Goal: Information Seeking & Learning: Learn about a topic

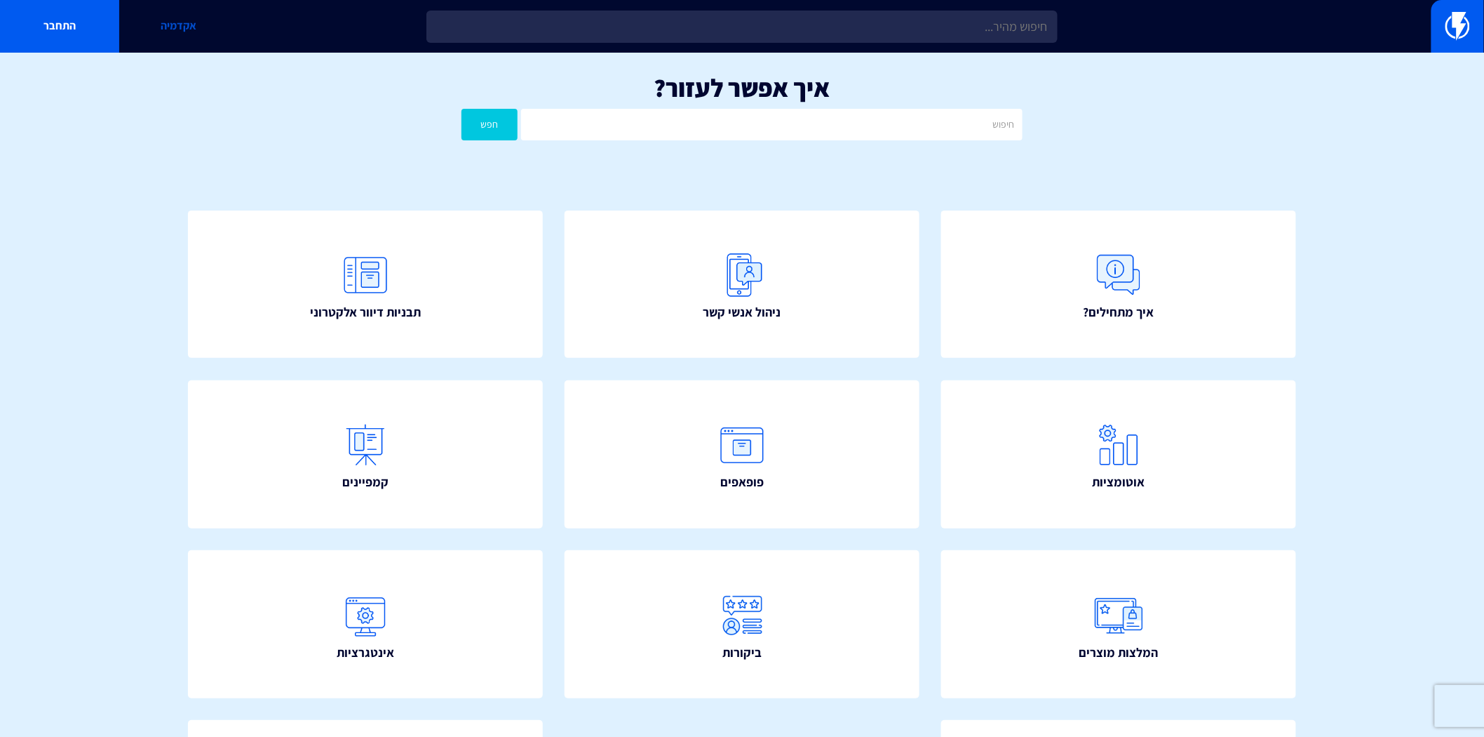
click at [194, 28] on link "אקדמיה" at bounding box center [178, 26] width 119 height 53
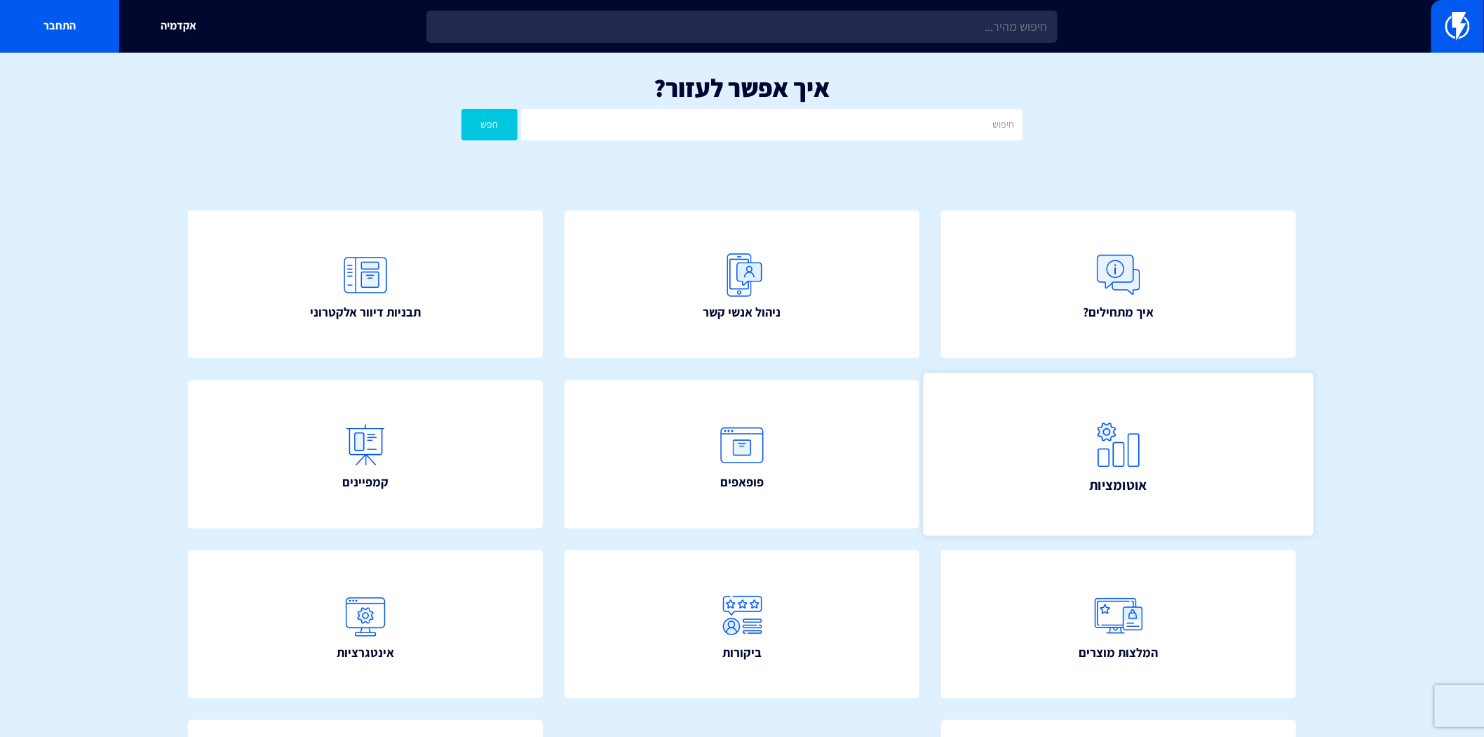
click at [1138, 459] on img at bounding box center [1119, 444] width 62 height 62
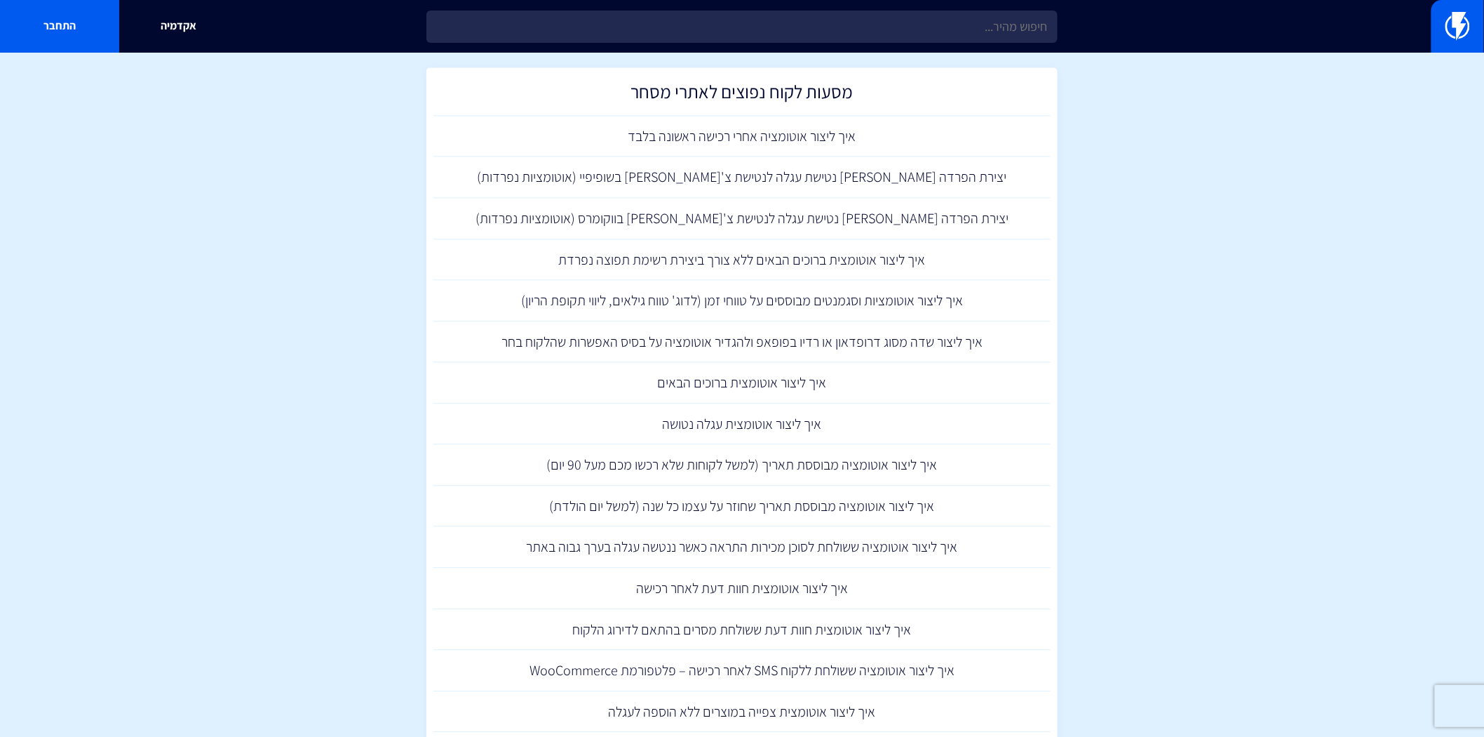
scroll to position [1247, 0]
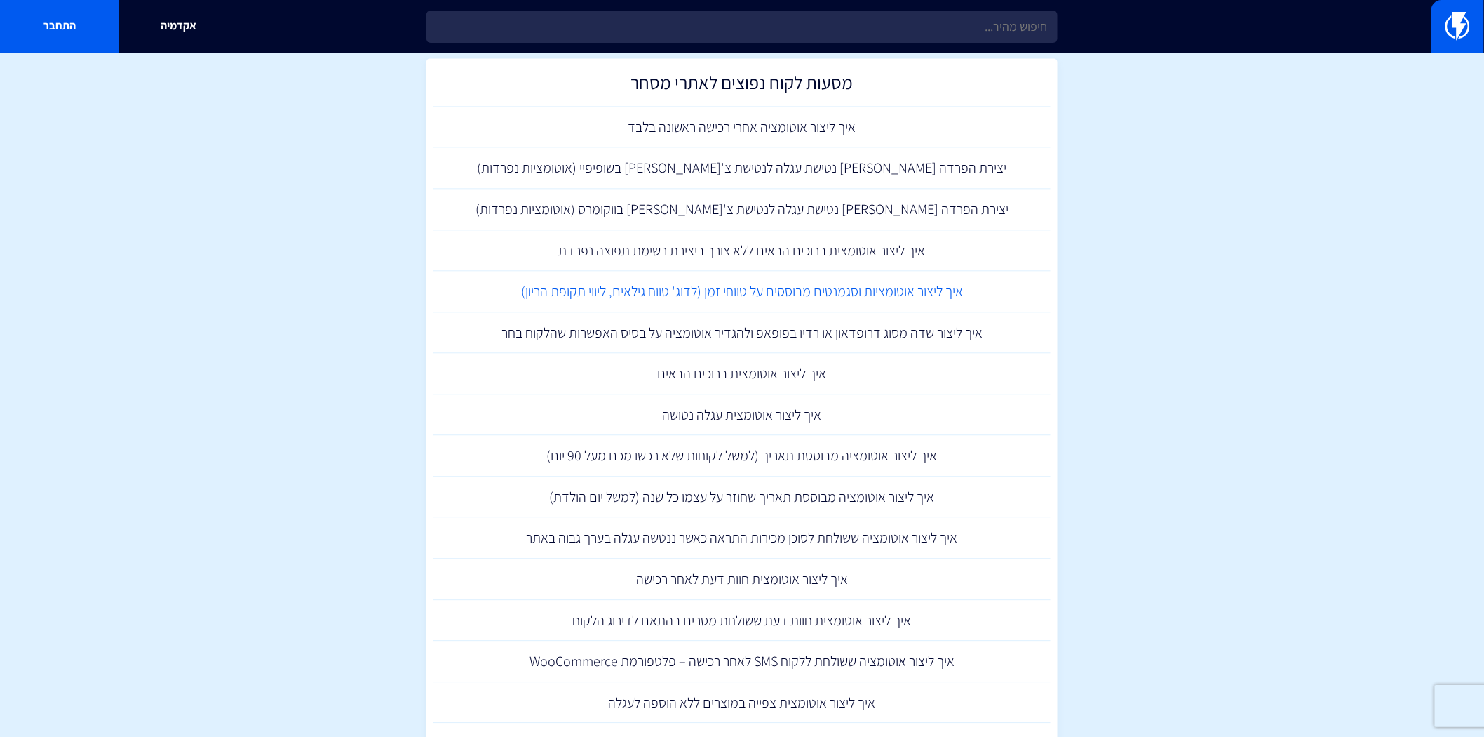
click at [881, 286] on link "איך ליצור אוטומציות וסגמנטים מבוססים על טווחי זמן (לדוג' טווח גילאים, ליווי תקו…" at bounding box center [742, 291] width 617 height 41
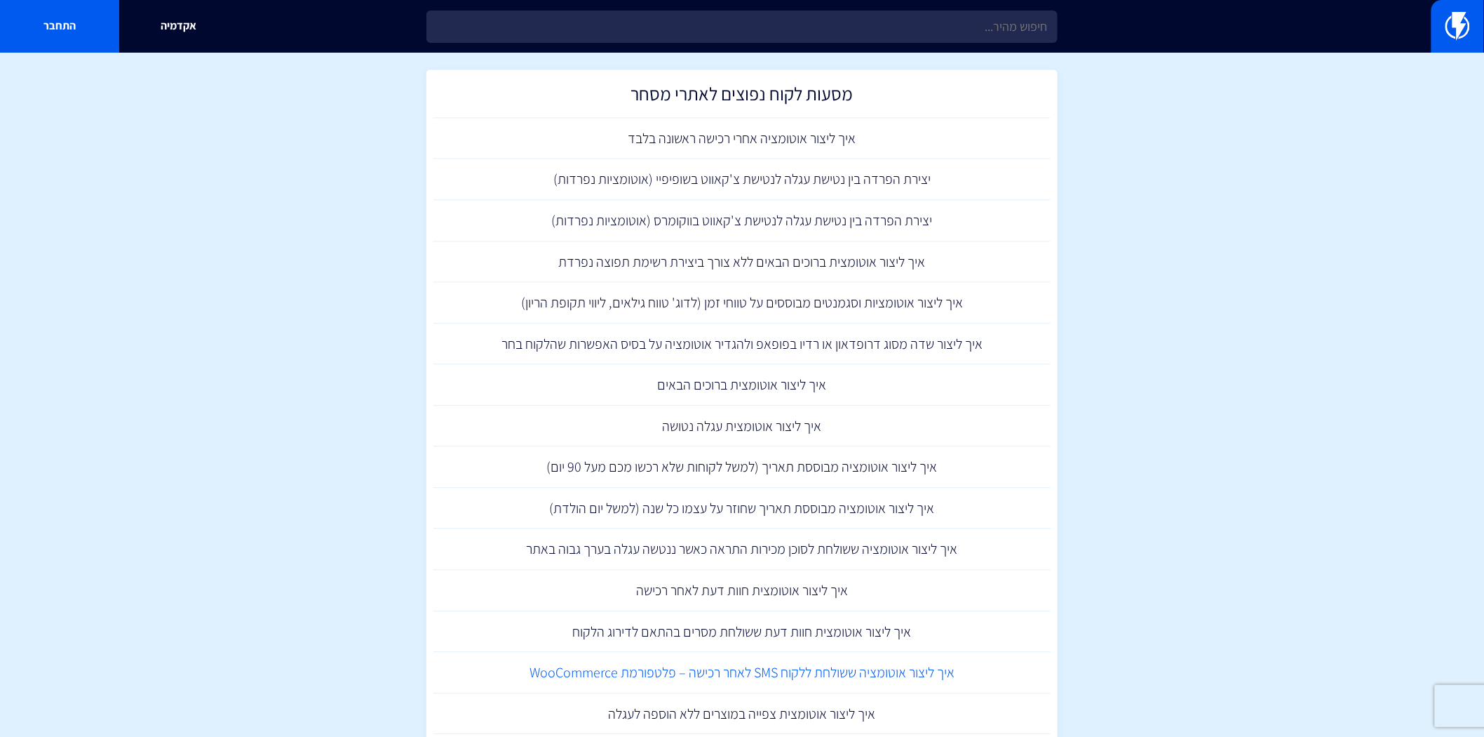
click at [874, 668] on link "איך ליצור אוטומציה ששולחת ללקוח SMS לאחר רכישה – פלטפורמת WooCommerce" at bounding box center [742, 672] width 617 height 41
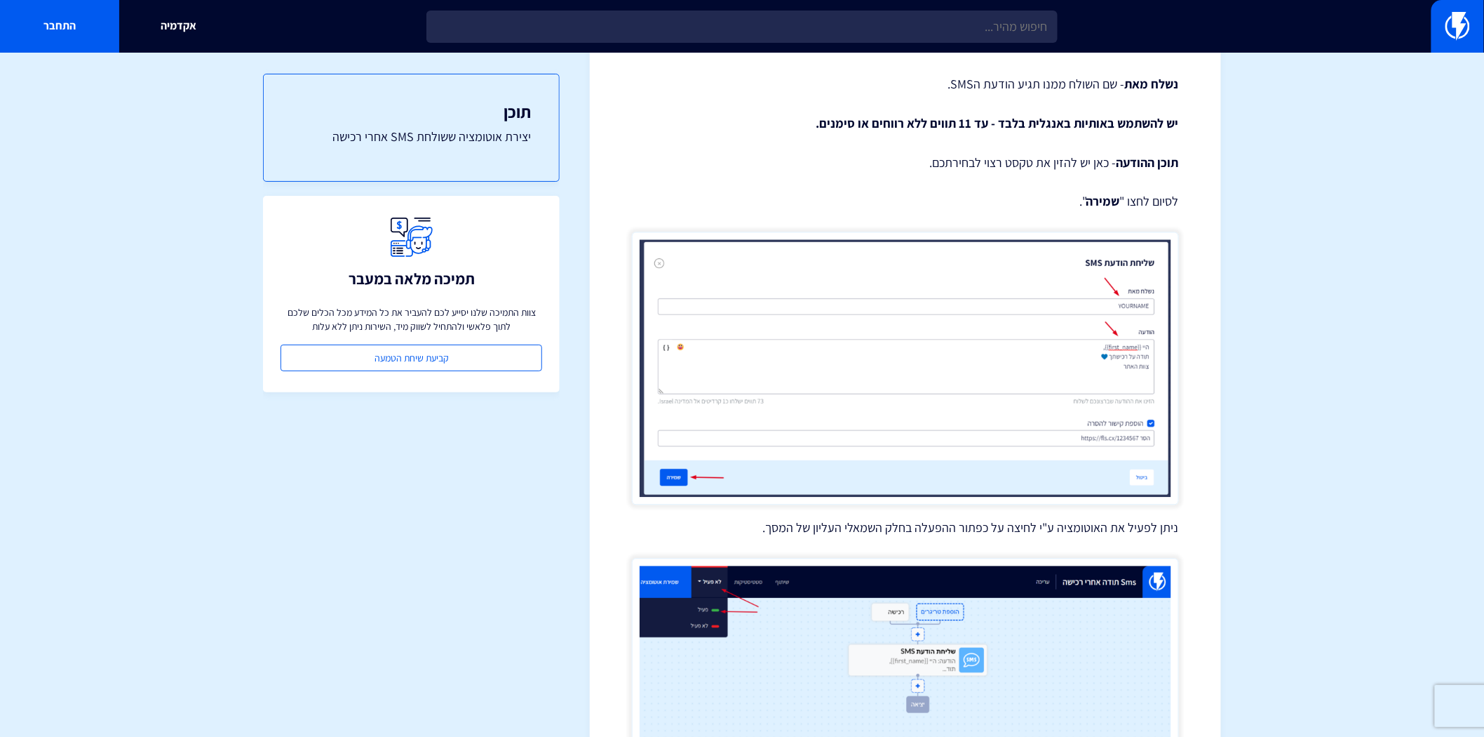
scroll to position [3515, 0]
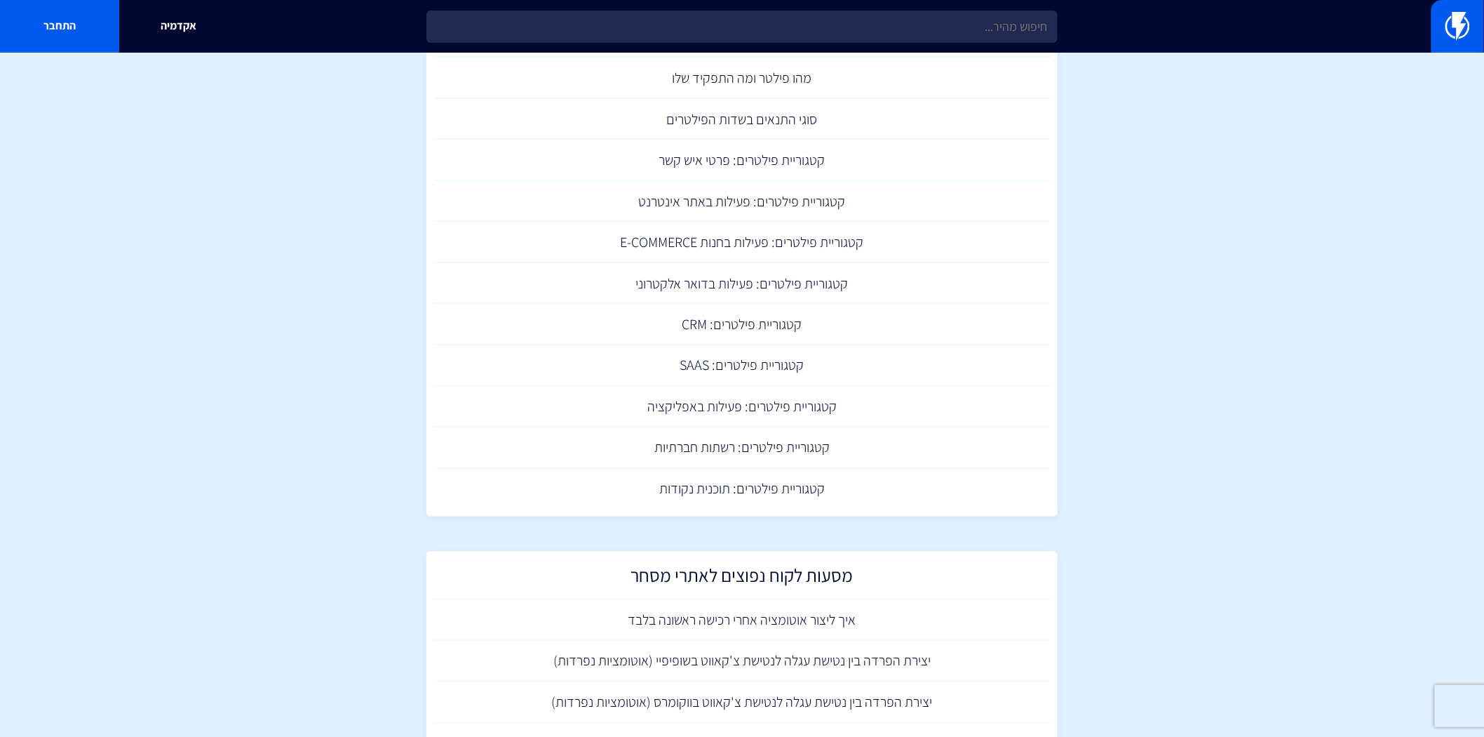
scroll to position [363, 0]
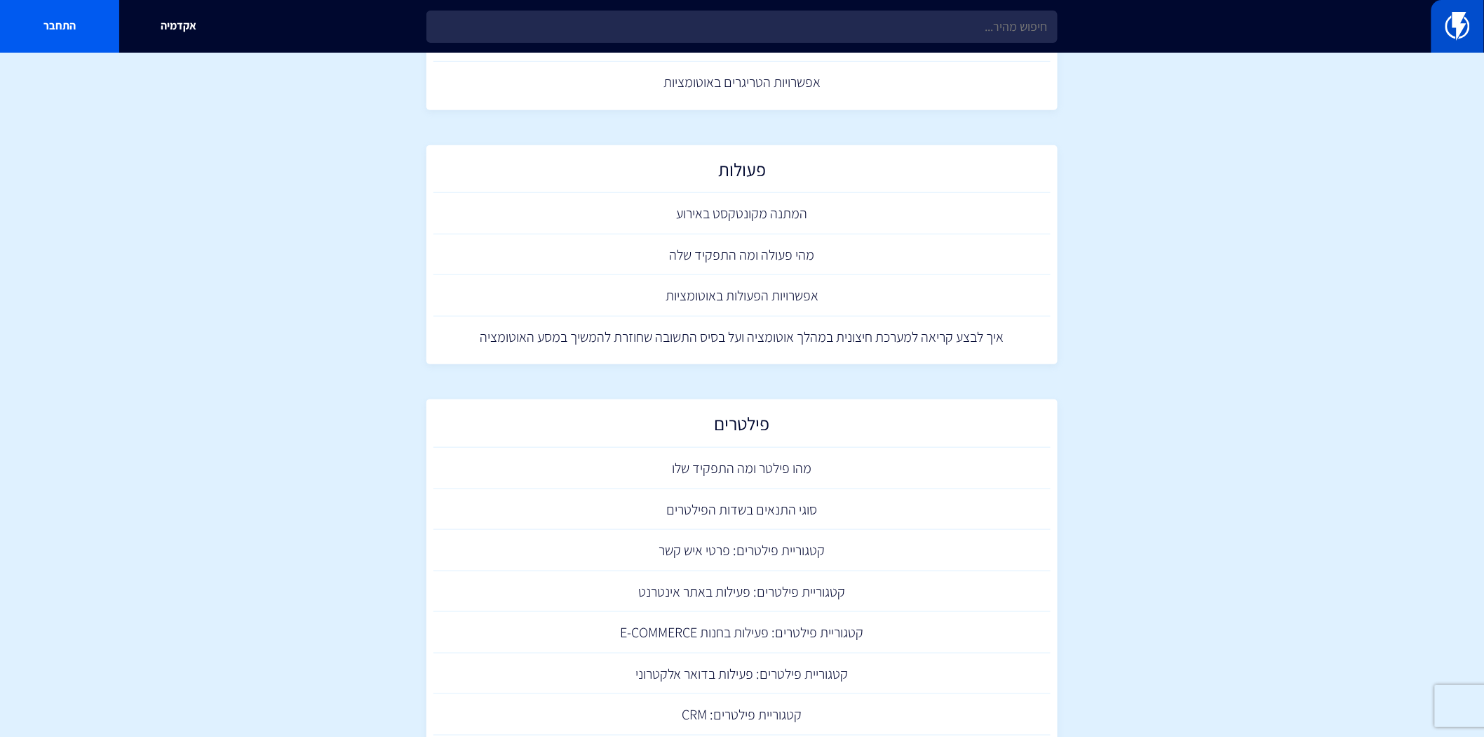
click at [1464, 22] on img at bounding box center [1458, 26] width 25 height 28
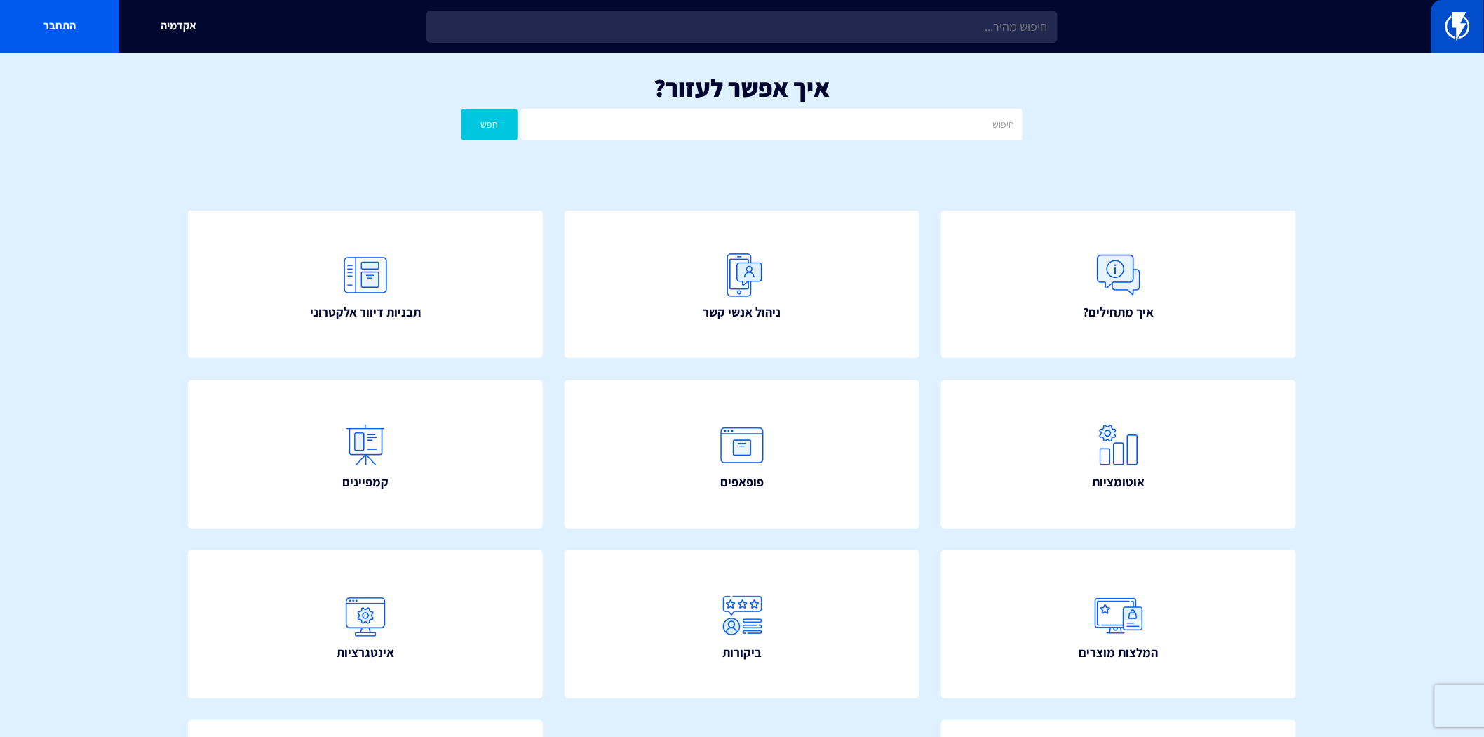
click at [1463, 29] on img at bounding box center [1458, 26] width 25 height 28
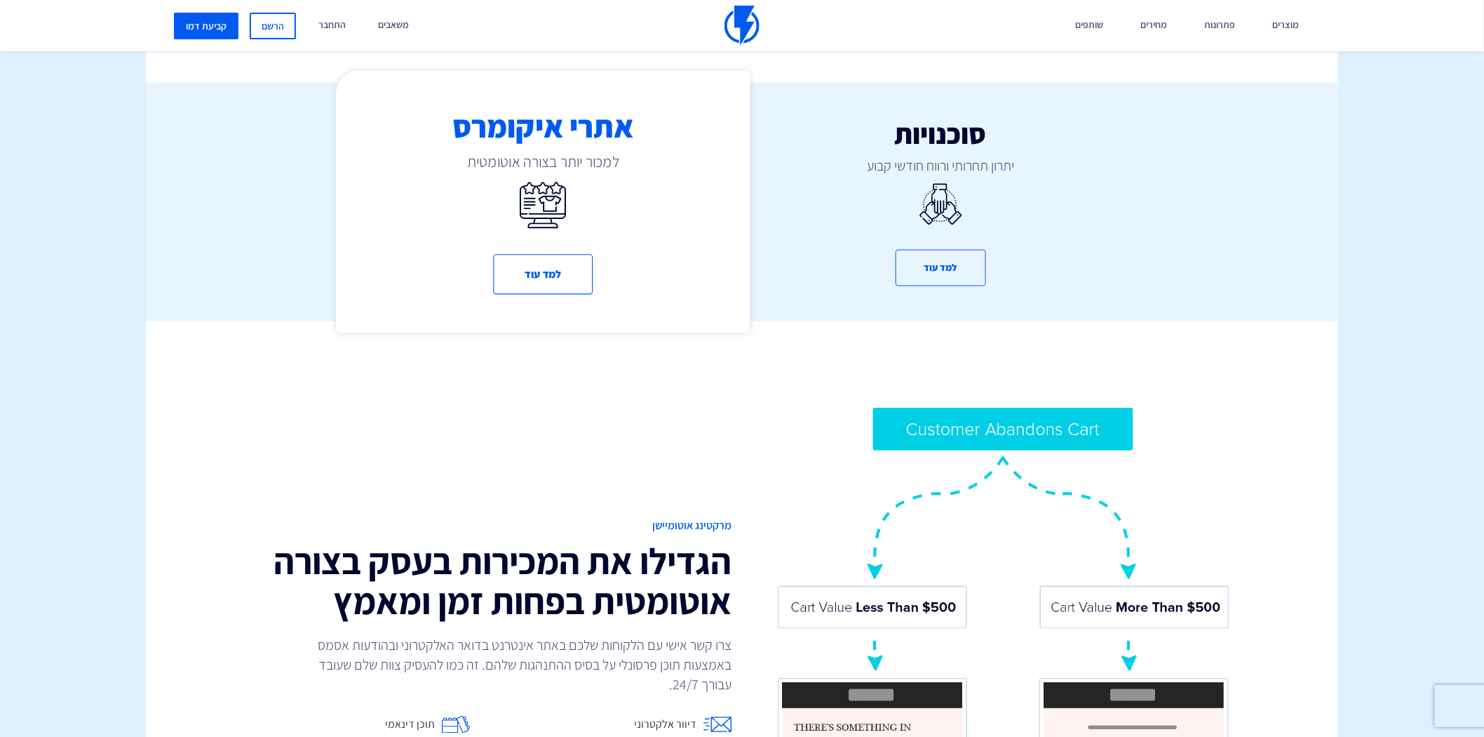
scroll to position [702, 0]
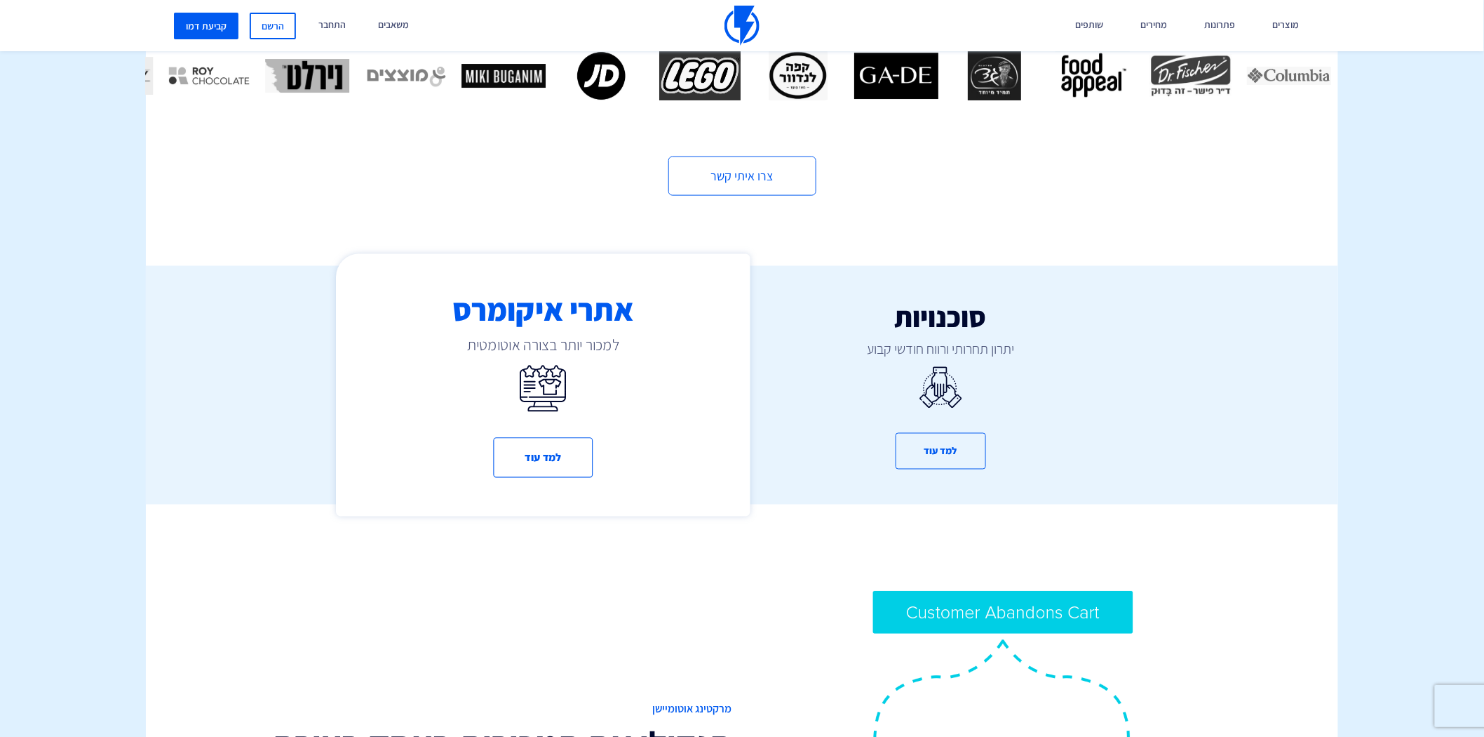
click at [612, 293] on h3 "אתרי איקומרס" at bounding box center [544, 310] width 414 height 34
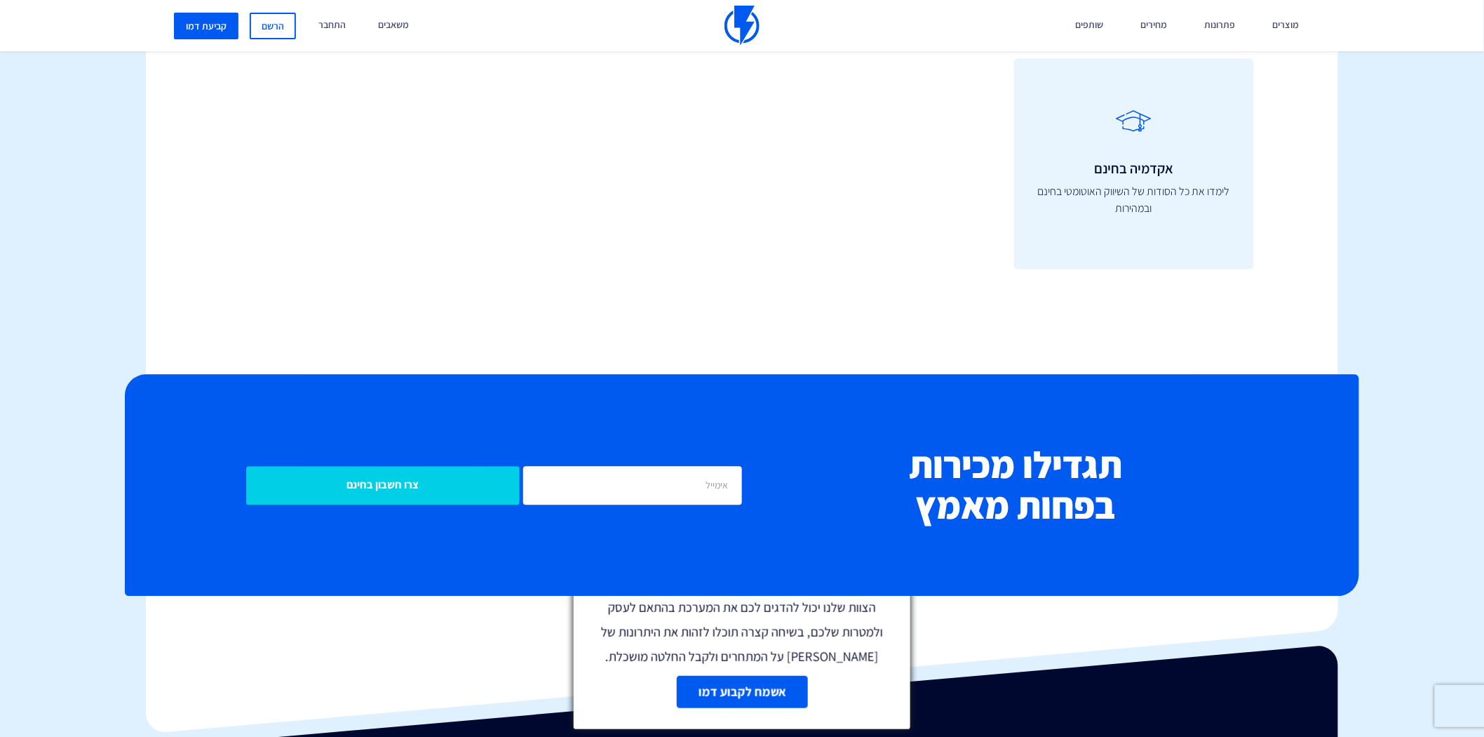
scroll to position [5612, 0]
